Goal: Find contact information: Find contact information

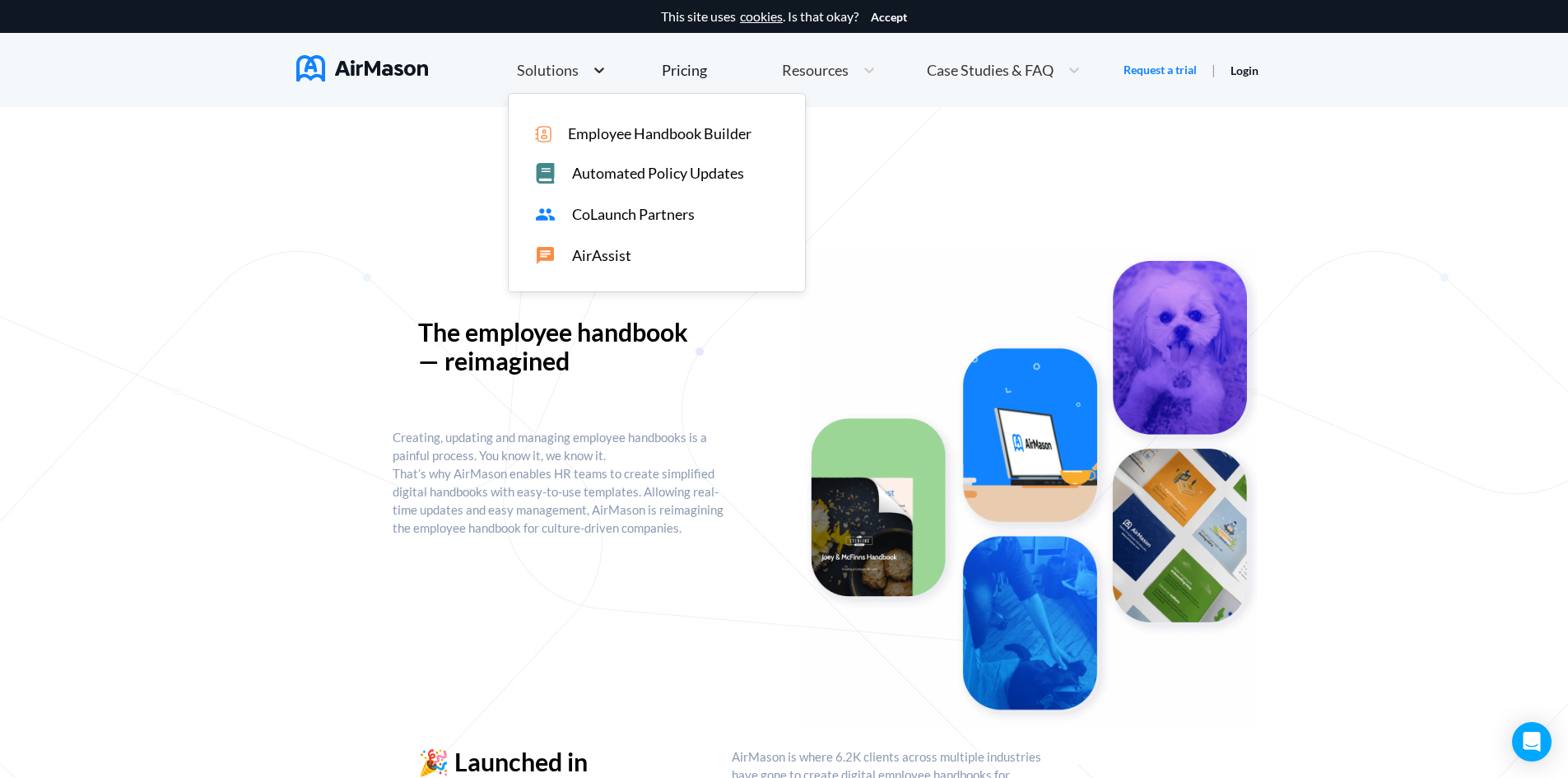
click at [587, 75] on div at bounding box center [599, 69] width 30 height 17
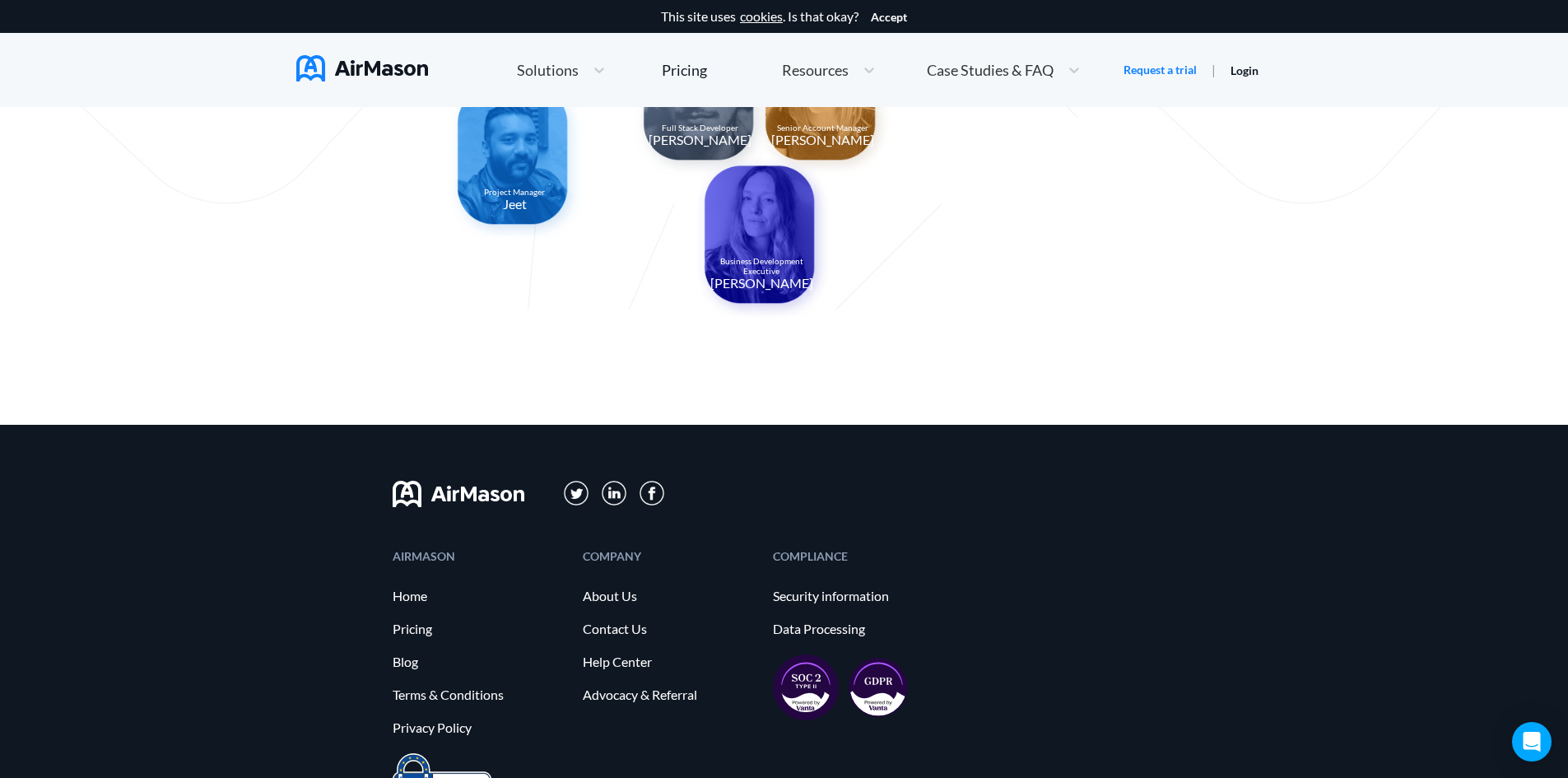
scroll to position [1646, 0]
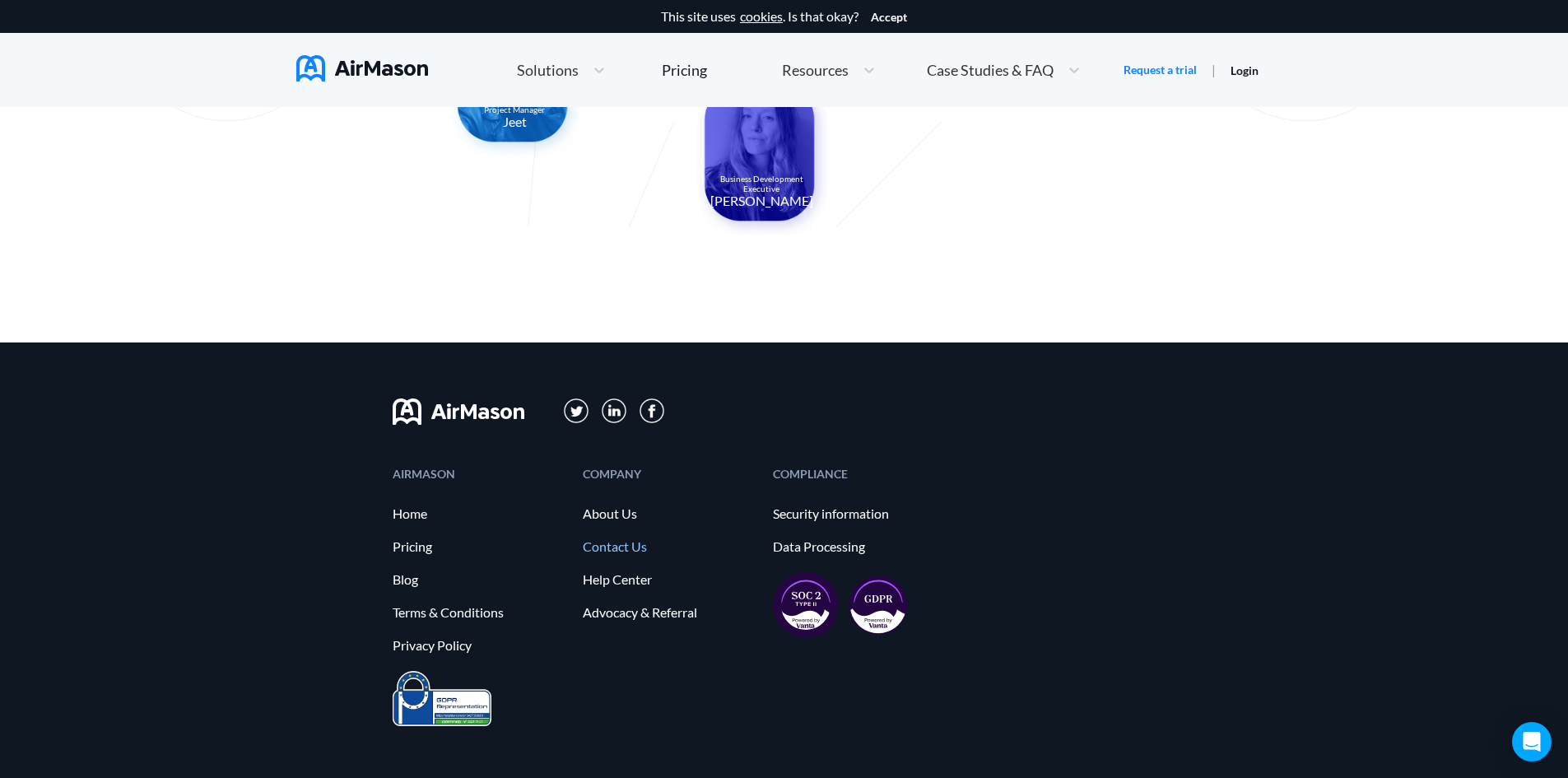
click at [637, 548] on link "Contact Us" at bounding box center [669, 546] width 174 height 15
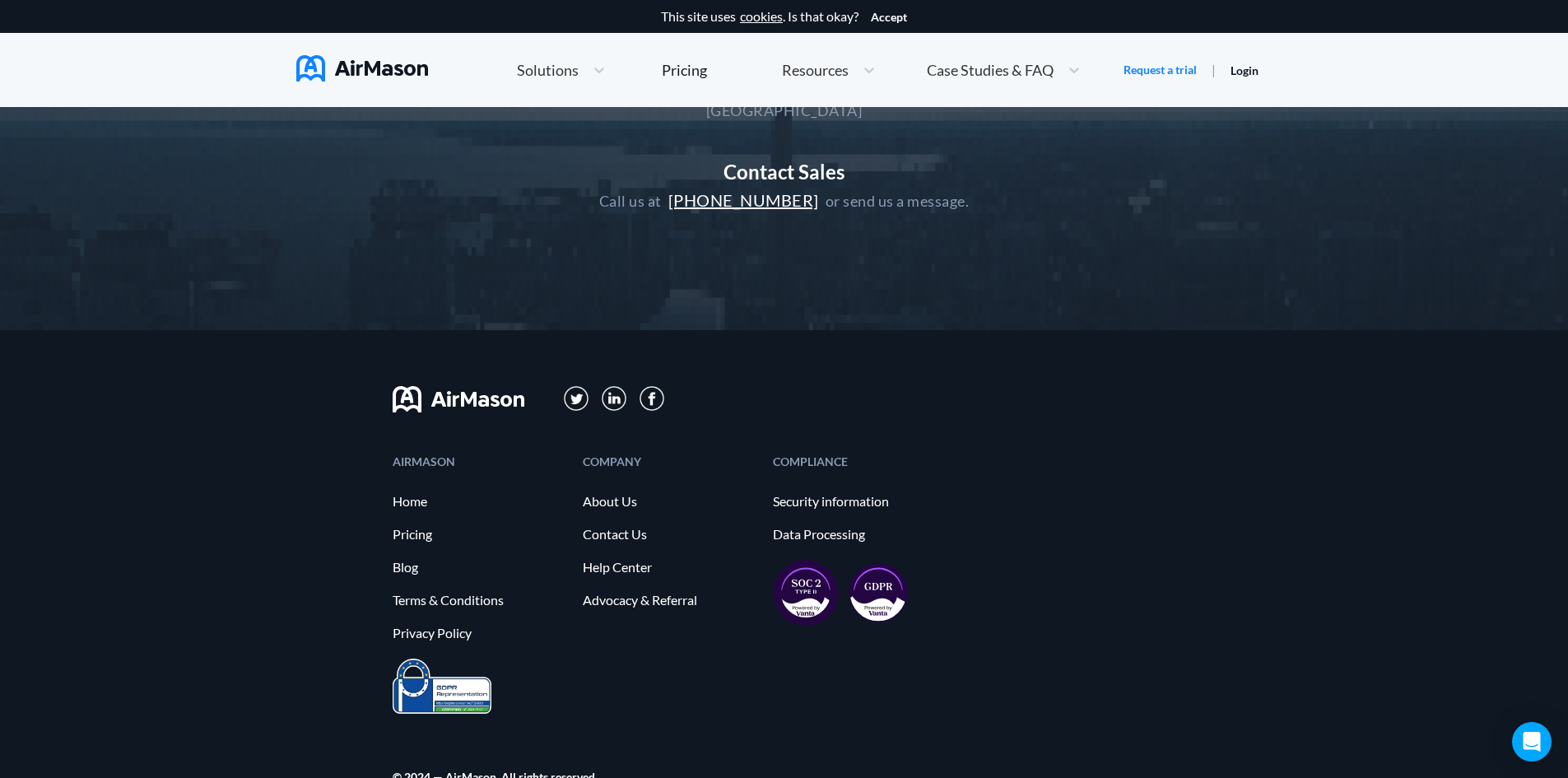
scroll to position [403, 0]
